Goal: Information Seeking & Learning: Learn about a topic

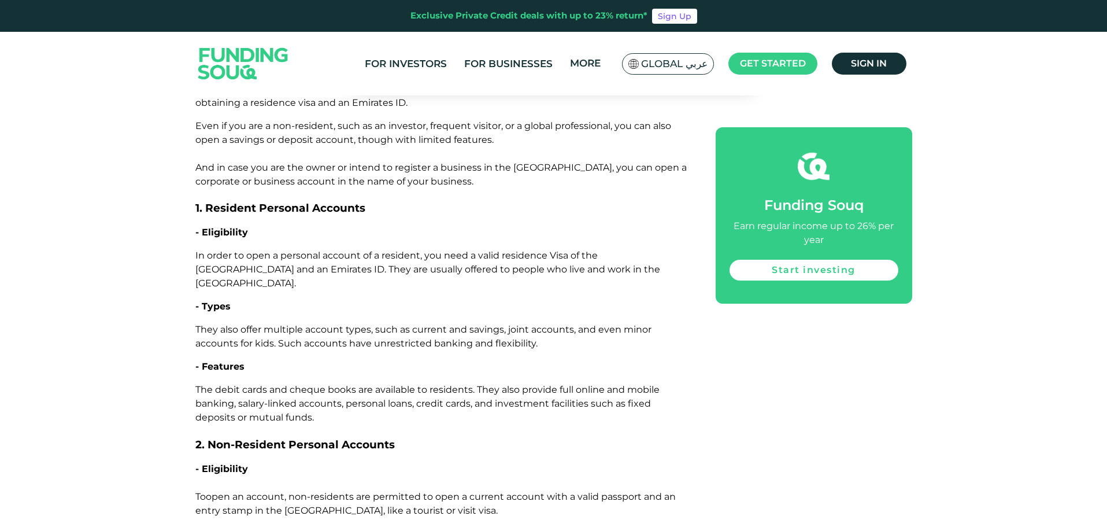
scroll to position [1388, 0]
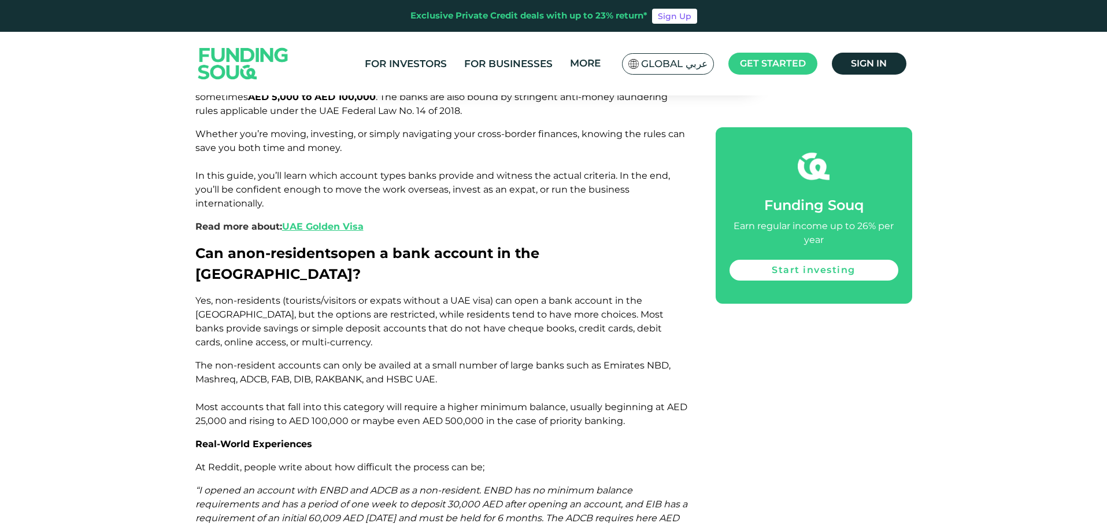
scroll to position [867, 0]
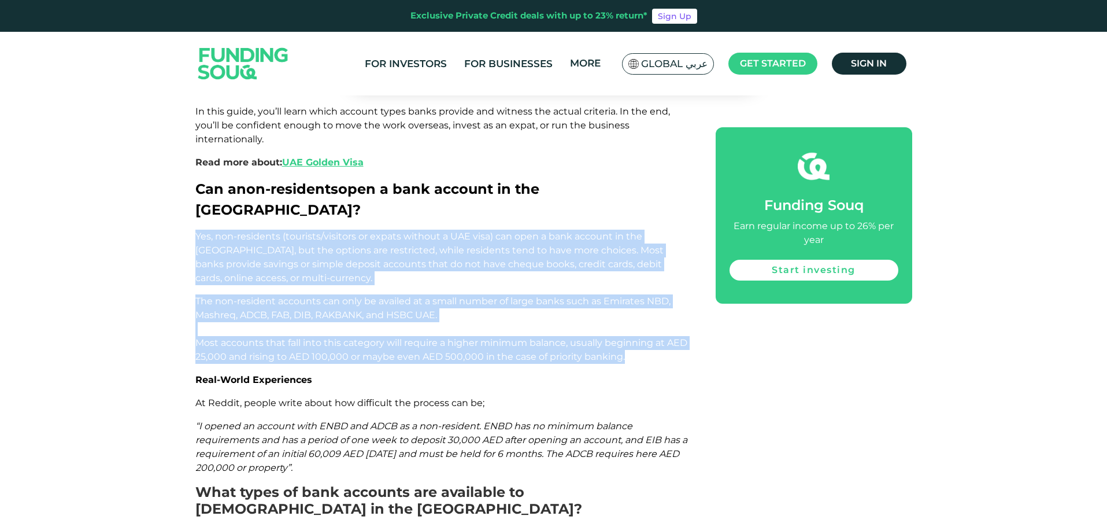
drag, startPoint x: 197, startPoint y: 179, endPoint x: 646, endPoint y: 301, distance: 465.1
copy div "Yes, non-residents (tourists/visitors or expats without a UAE visa) can open a …"
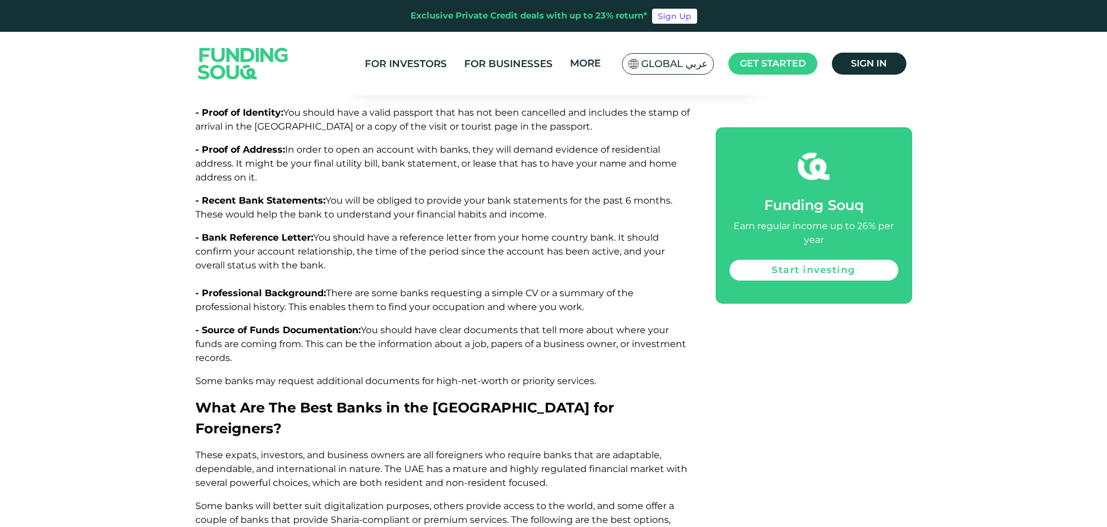
scroll to position [2776, 0]
